Goal: Task Accomplishment & Management: Manage account settings

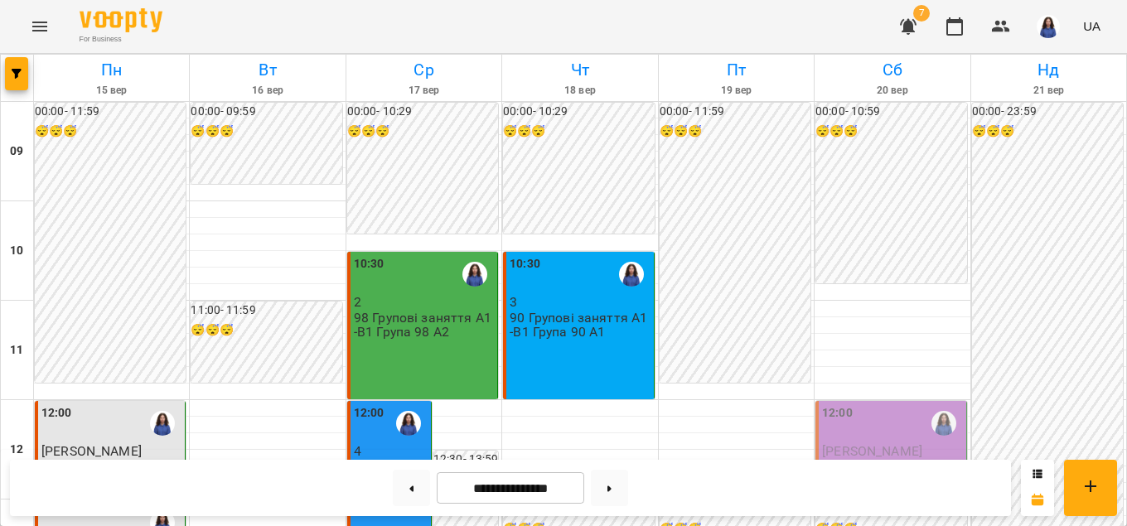
scroll to position [945, 0]
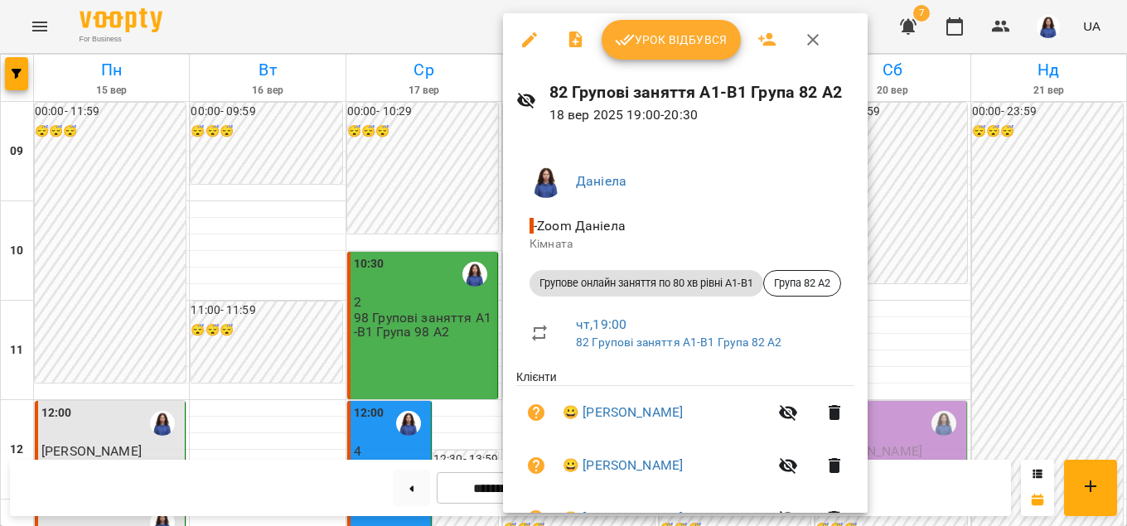
click at [629, 31] on icon "button" at bounding box center [625, 40] width 20 height 20
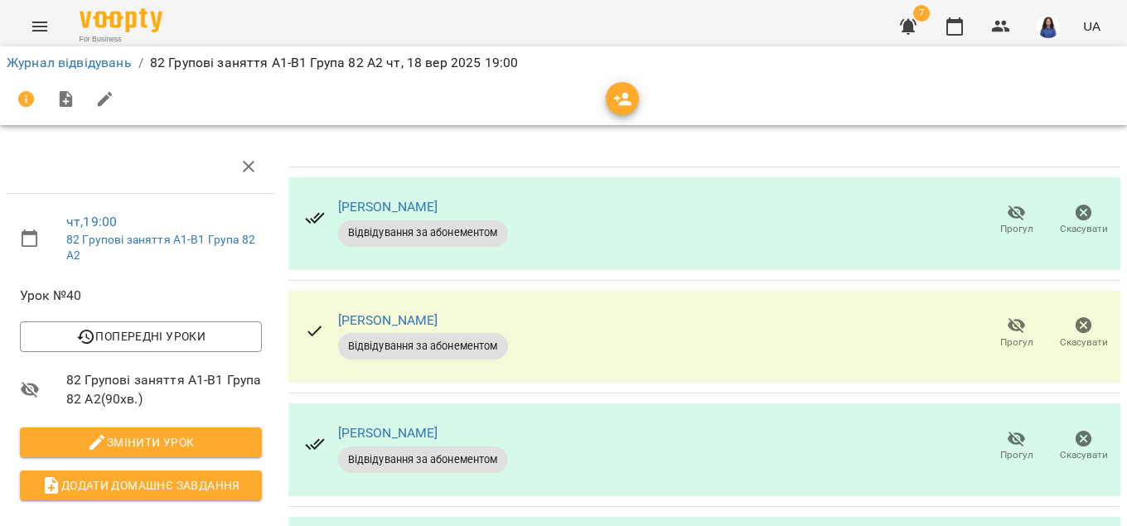
scroll to position [189, 0]
click at [1009, 429] on icon "button" at bounding box center [1017, 439] width 20 height 20
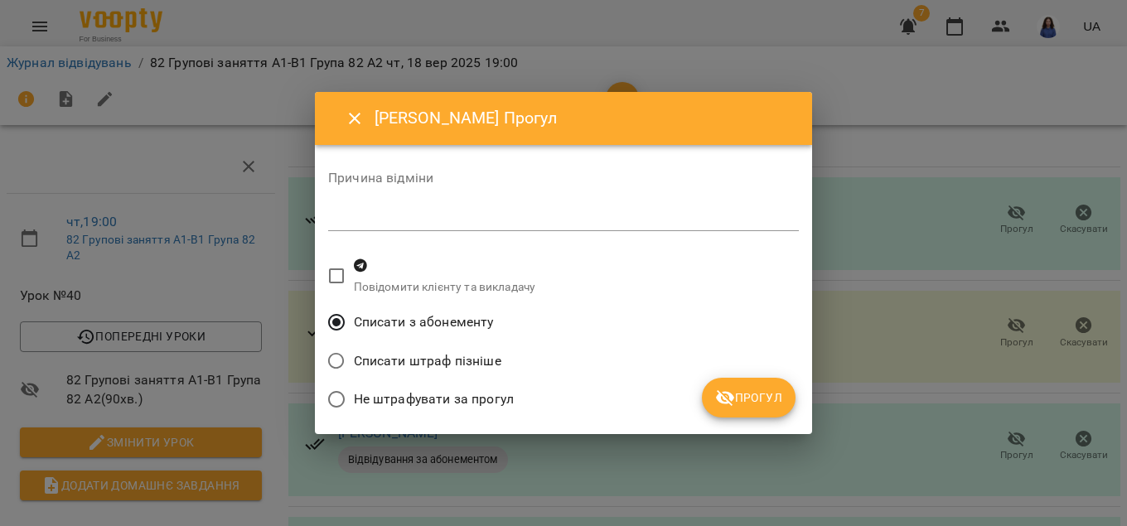
click at [776, 390] on span "Прогул" at bounding box center [748, 398] width 67 height 20
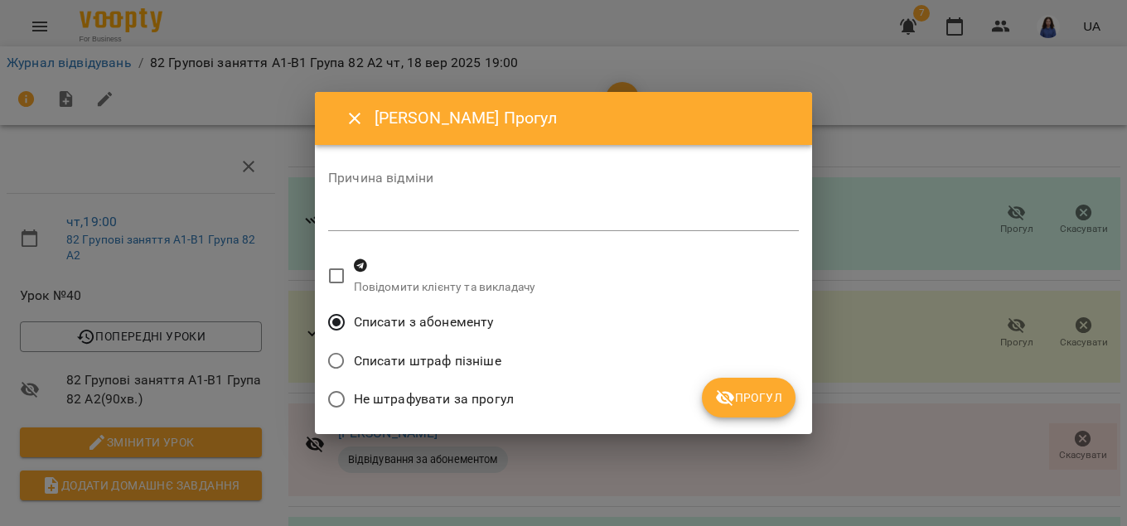
click at [772, 399] on span "Прогул" at bounding box center [748, 398] width 67 height 20
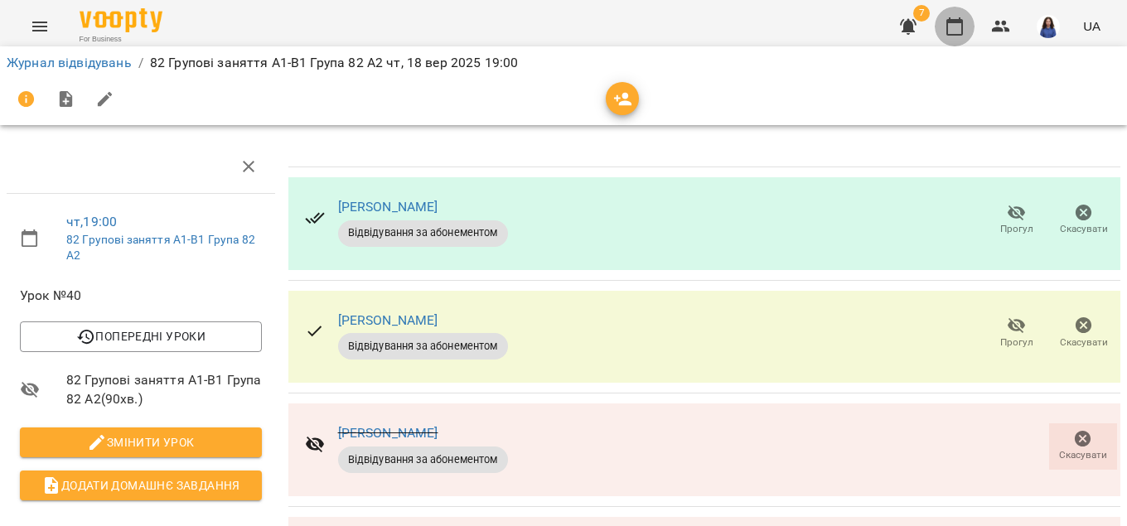
click at [961, 23] on icon "button" at bounding box center [955, 27] width 20 height 20
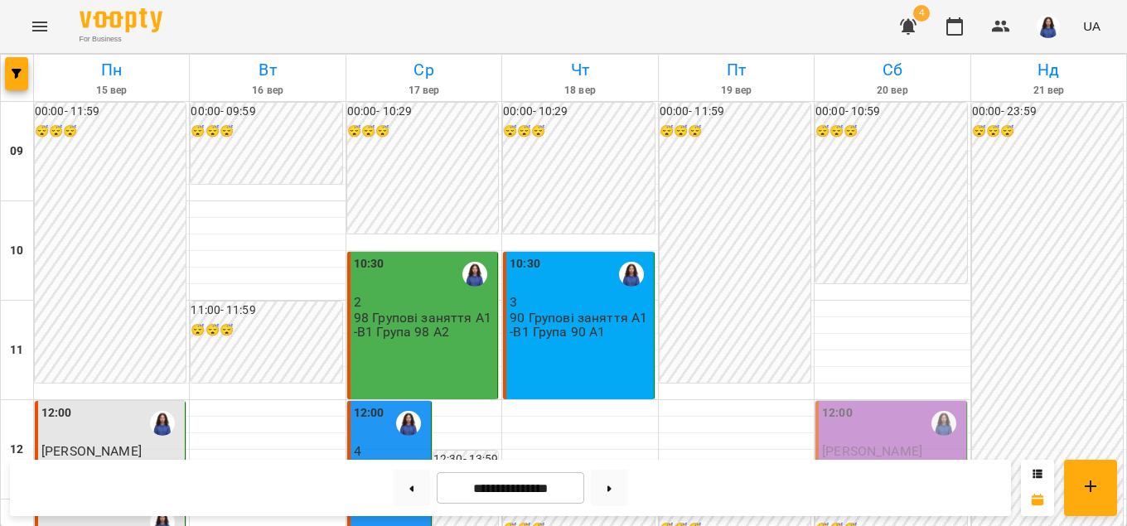
scroll to position [756, 0]
